Goal: Transaction & Acquisition: Purchase product/service

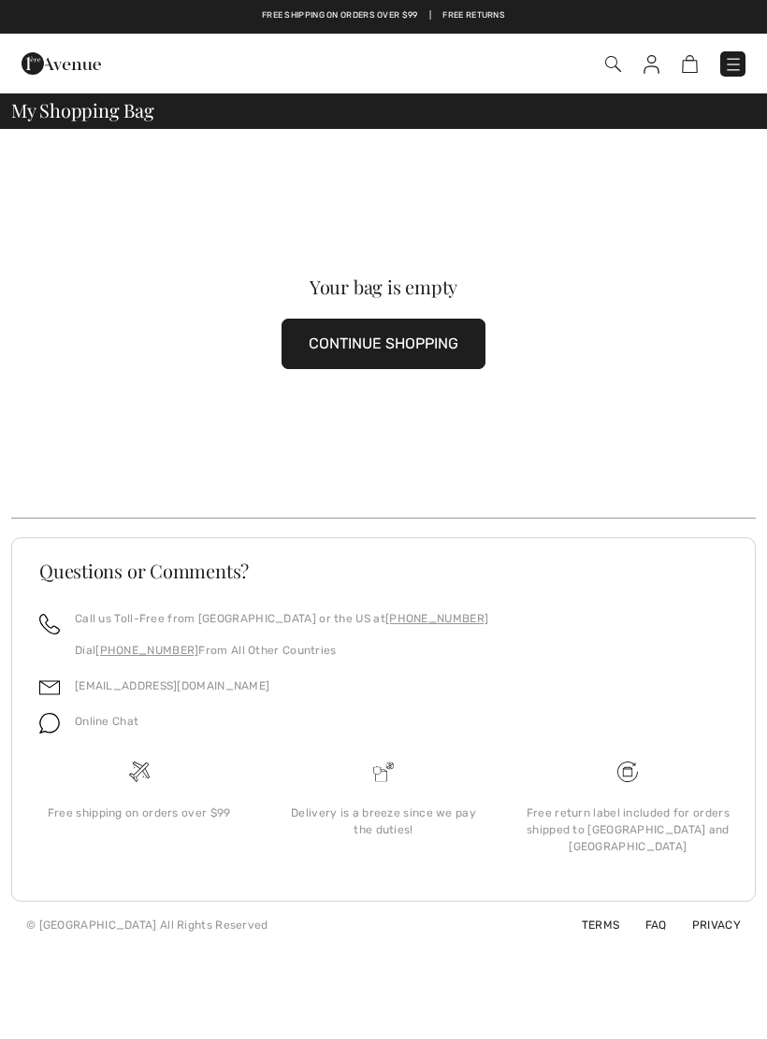
click at [610, 58] on img at bounding box center [613, 64] width 16 height 16
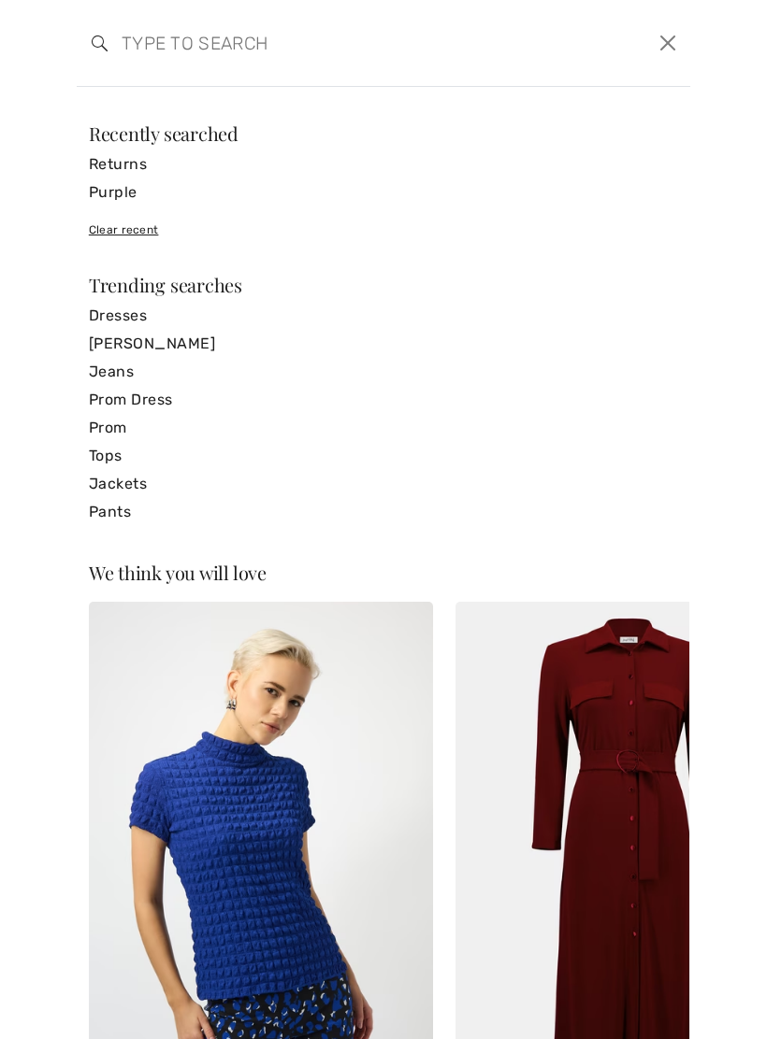
click at [419, 40] on input "search" at bounding box center [318, 43] width 421 height 56
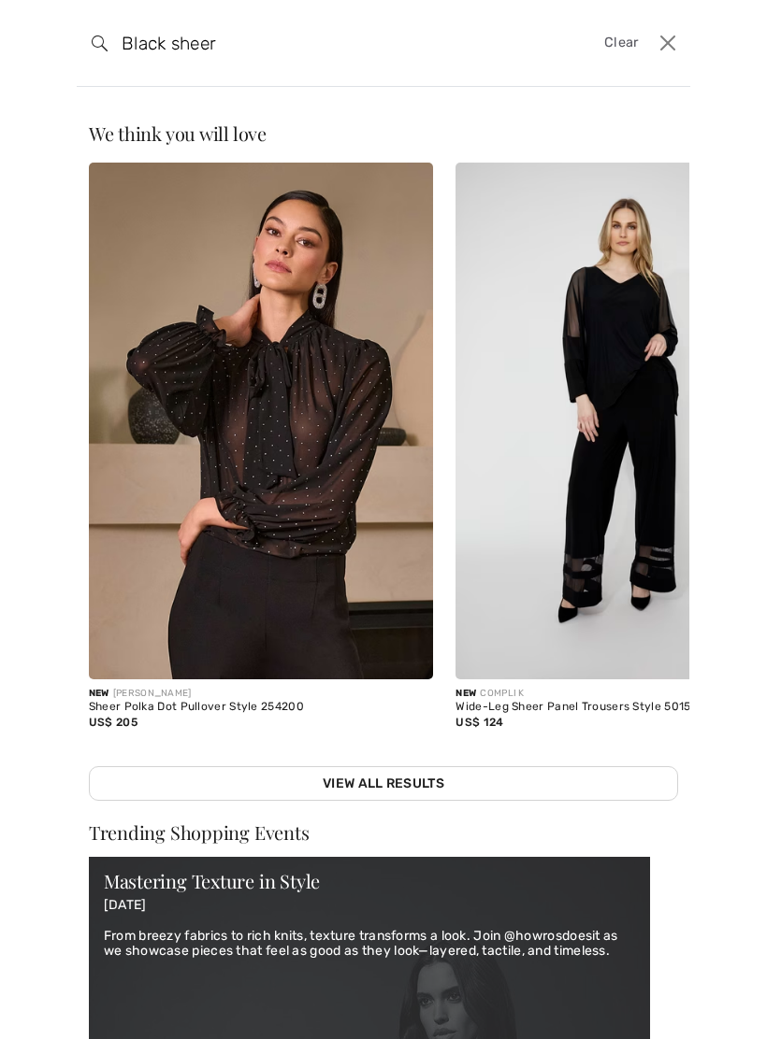
type input "Black sheer"
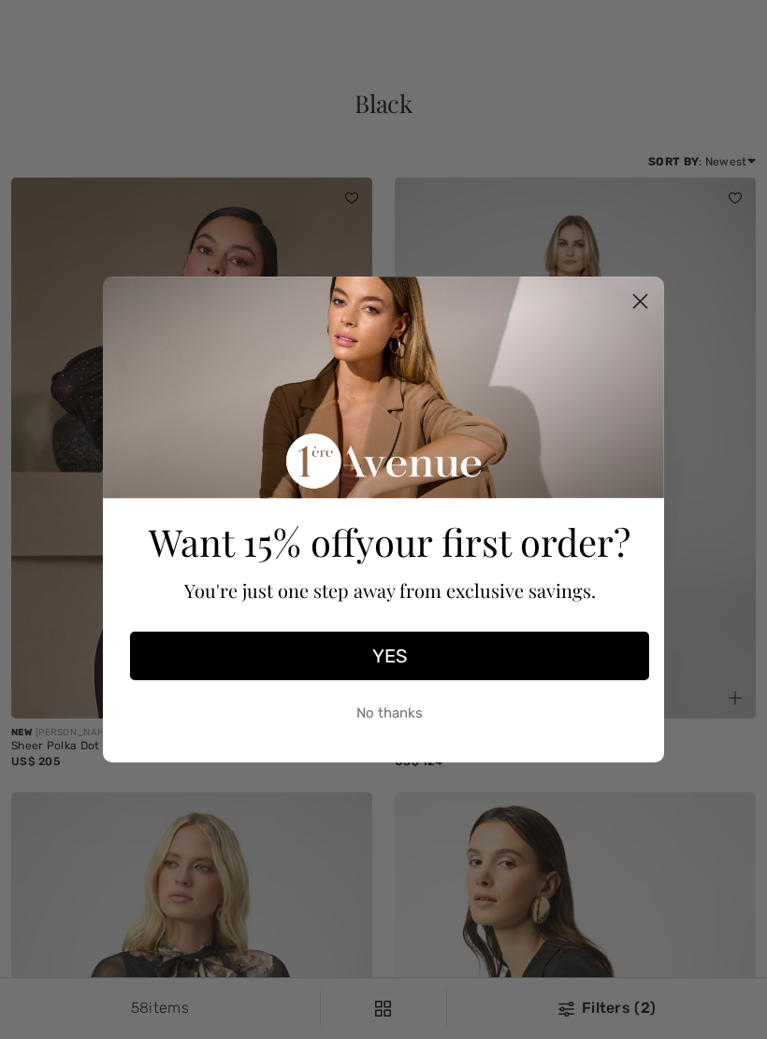
click at [645, 308] on circle "Close dialog" at bounding box center [639, 301] width 31 height 31
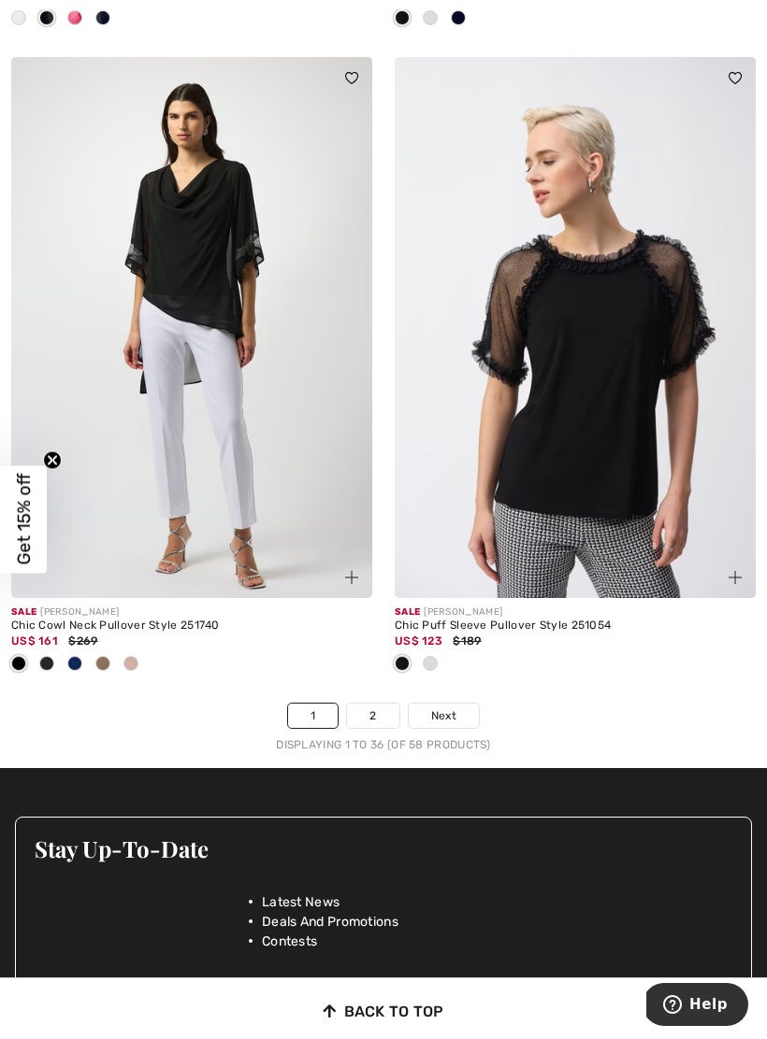
scroll to position [11204, 0]
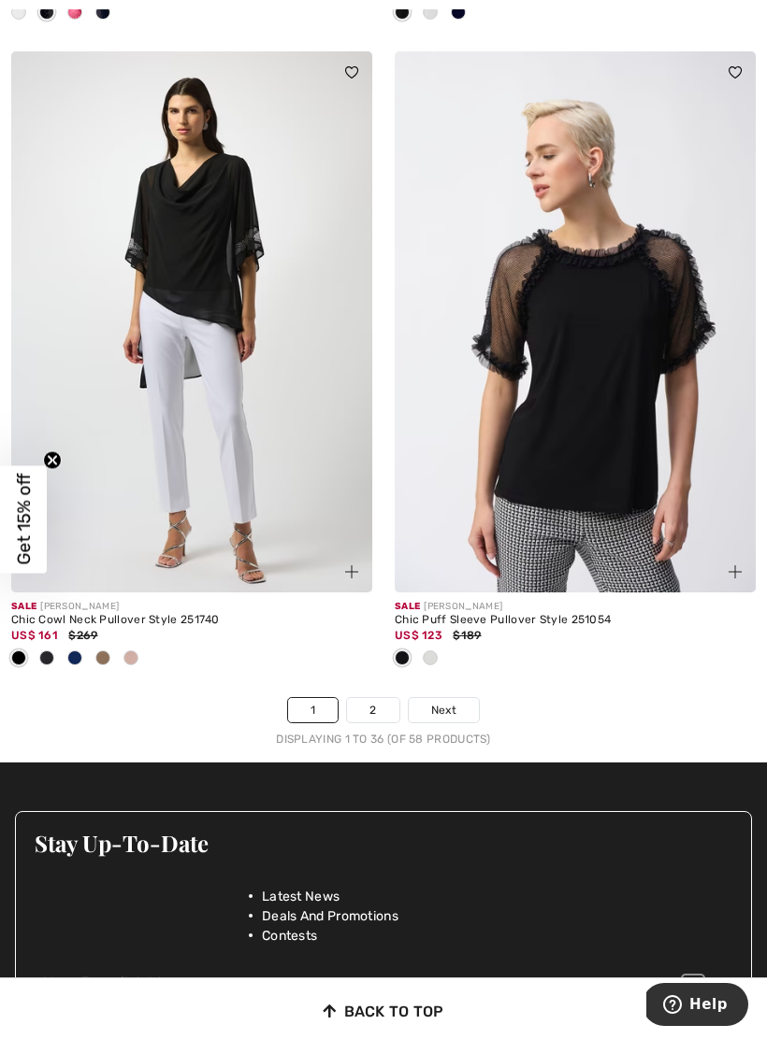
click at [376, 698] on link "2" at bounding box center [372, 710] width 51 height 24
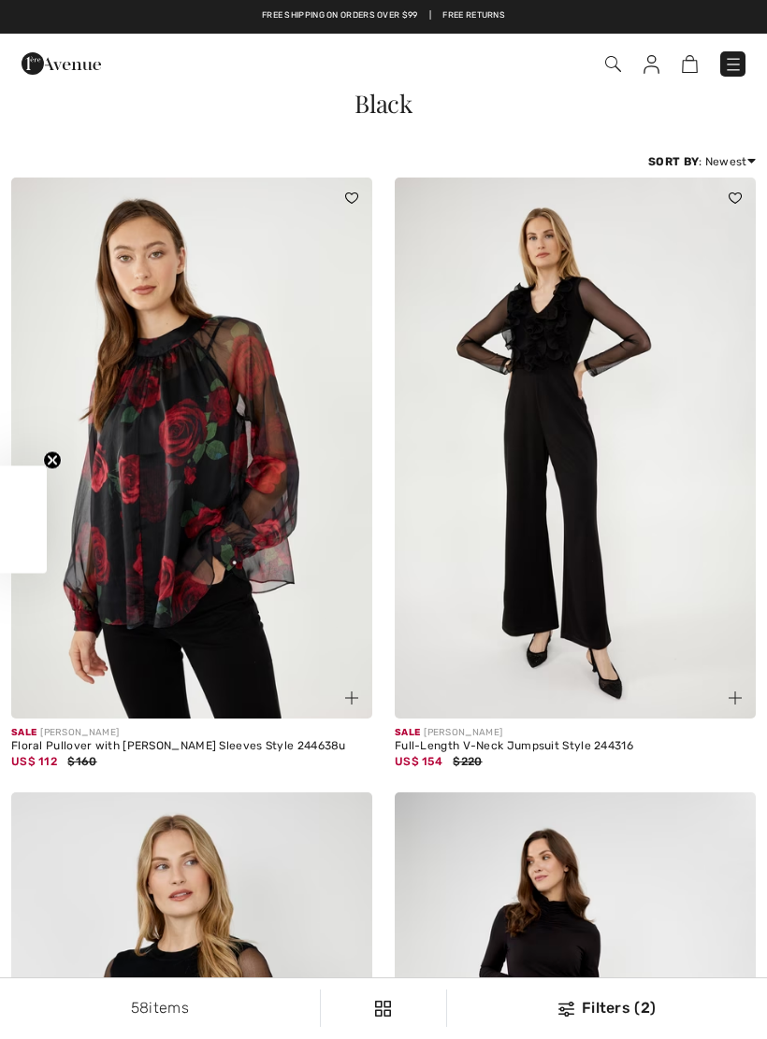
checkbox input "true"
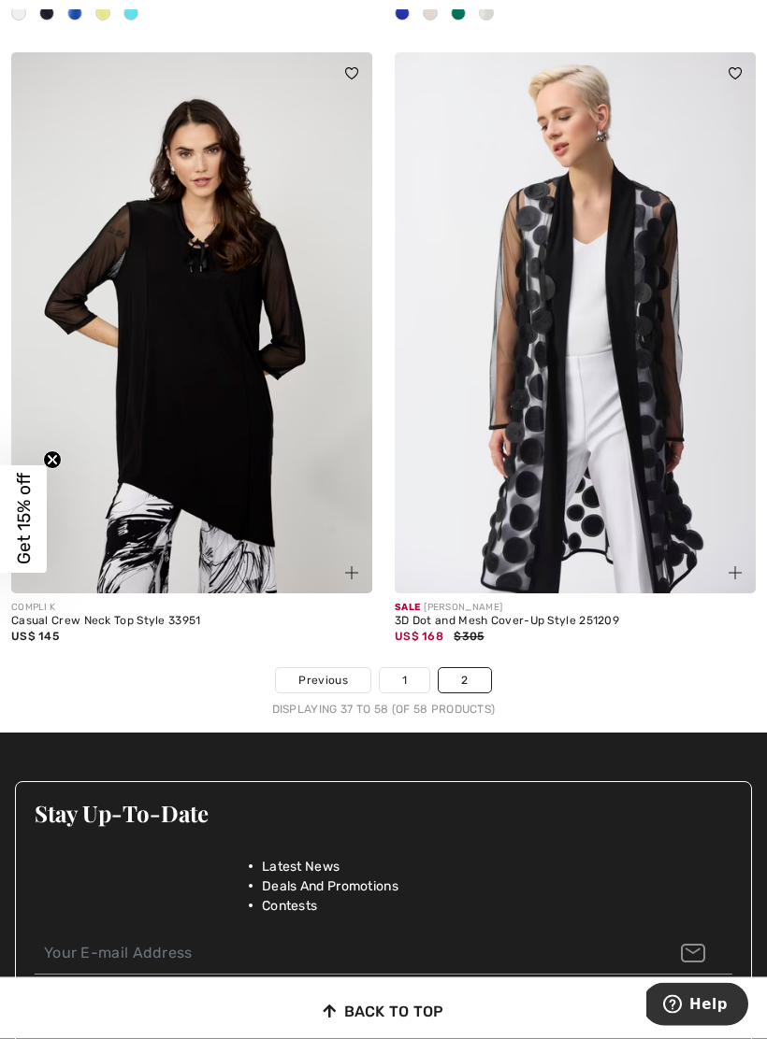
scroll to position [6558, 0]
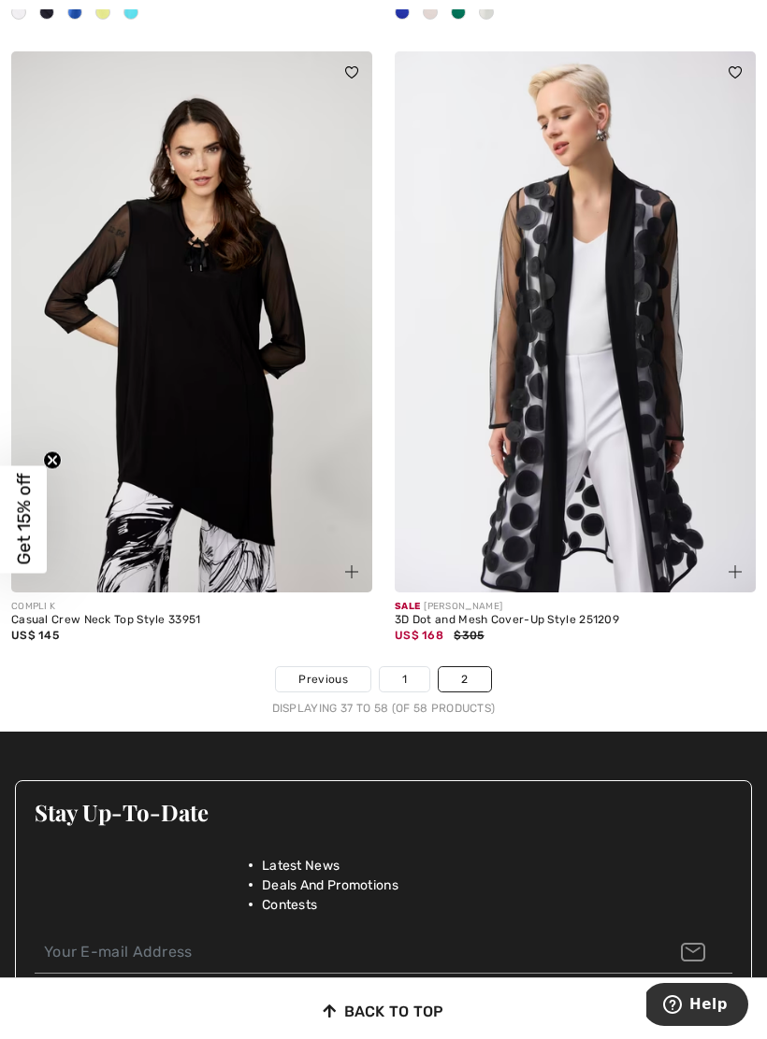
click at [532, 604] on div "Sale [PERSON_NAME]" at bounding box center [574, 607] width 361 height 14
click at [624, 449] on img at bounding box center [574, 321] width 361 height 541
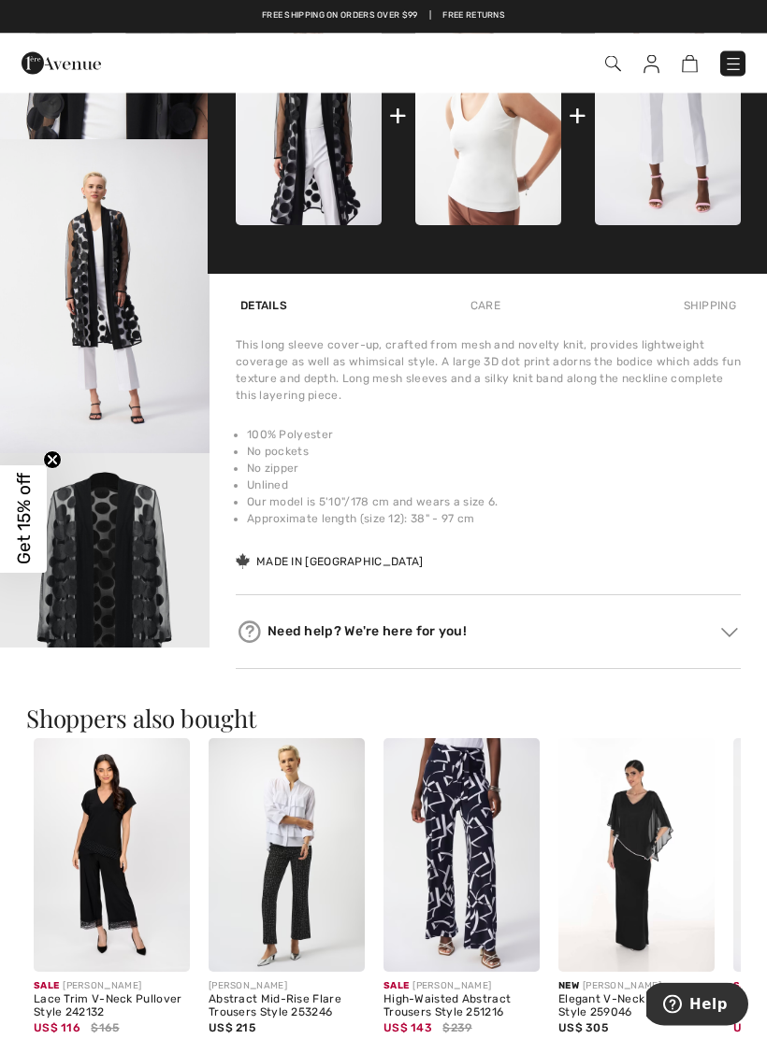
scroll to position [895, 0]
click at [163, 581] on img "5 / 7" at bounding box center [104, 610] width 209 height 314
